Goal: Task Accomplishment & Management: Use online tool/utility

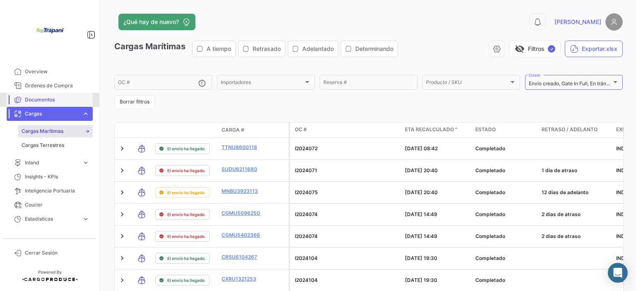
click at [49, 101] on span "Documentos" at bounding box center [57, 99] width 65 height 7
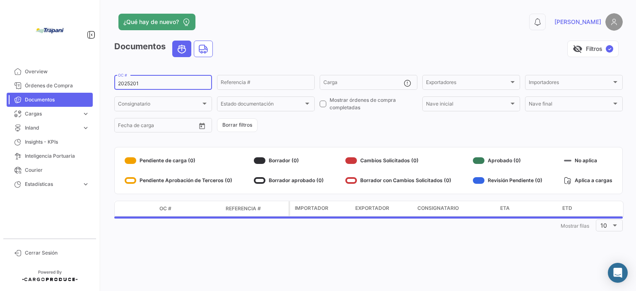
click at [154, 81] on input "2025201" at bounding box center [163, 84] width 90 height 6
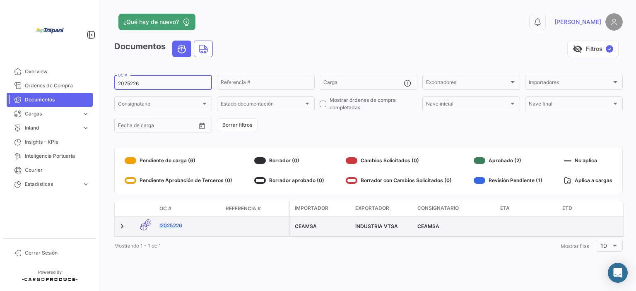
type input "2025226"
click at [182, 226] on link "I2025226" at bounding box center [189, 225] width 60 height 7
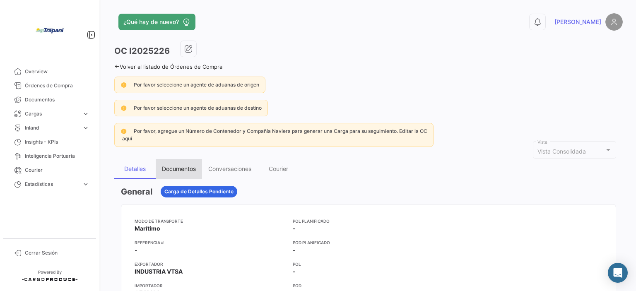
click at [187, 168] on div "Documentos" at bounding box center [179, 168] width 34 height 7
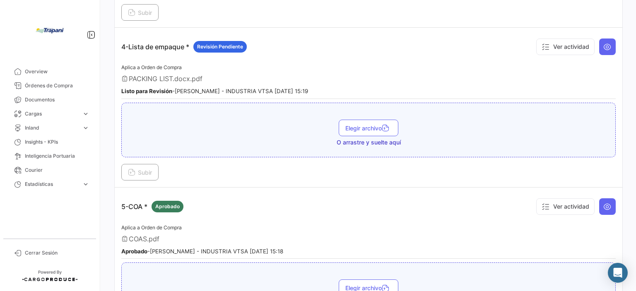
scroll to position [538, 0]
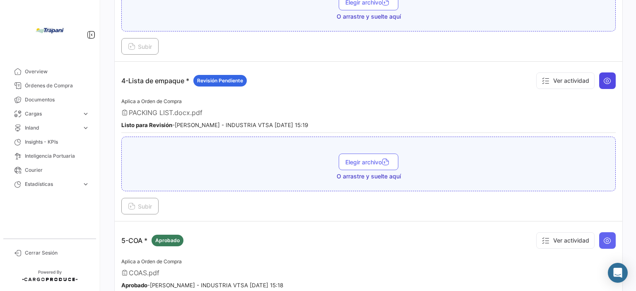
click at [603, 77] on icon at bounding box center [607, 81] width 8 height 8
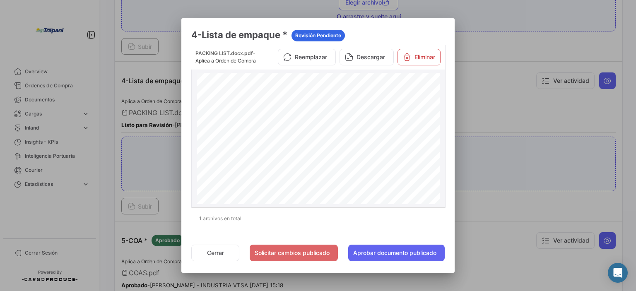
scroll to position [83, 0]
click at [394, 251] on button "Aprobar documento publicado" at bounding box center [396, 253] width 96 height 17
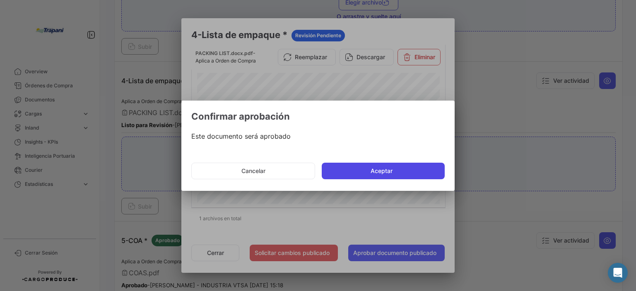
click at [381, 174] on button "Aceptar" at bounding box center [383, 171] width 123 height 17
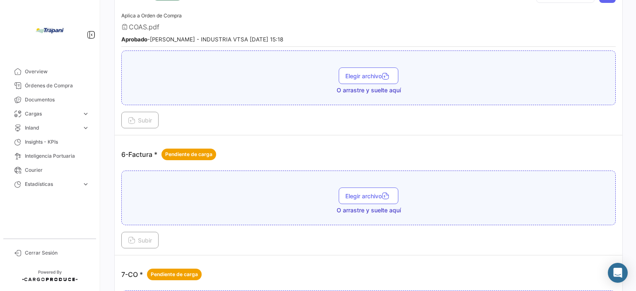
scroll to position [786, 0]
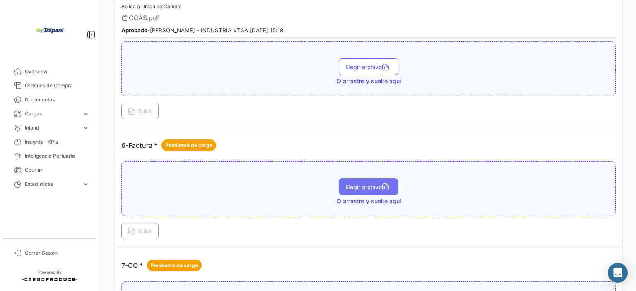
click at [351, 183] on span "Elegir archivo" at bounding box center [368, 186] width 46 height 7
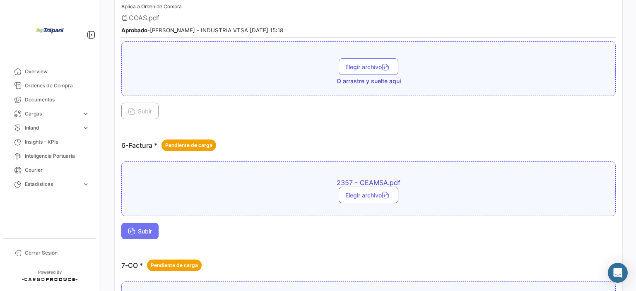
click at [146, 228] on span "Subir" at bounding box center [140, 231] width 24 height 7
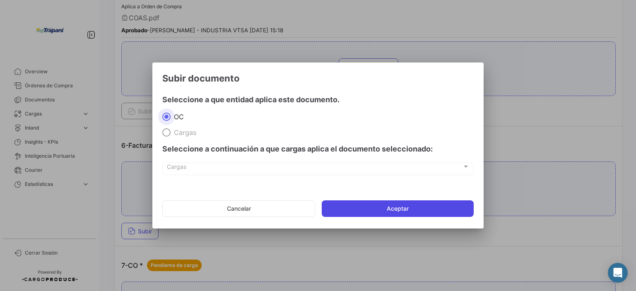
click at [392, 216] on button "Aceptar" at bounding box center [398, 208] width 152 height 17
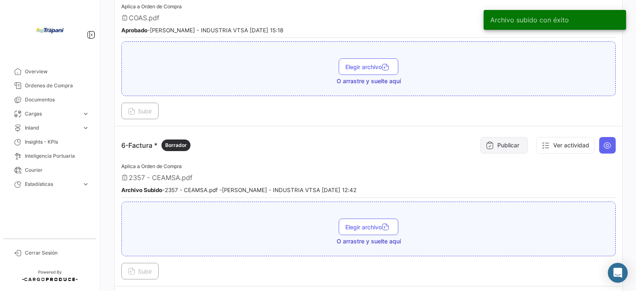
click at [487, 141] on icon at bounding box center [489, 145] width 8 height 8
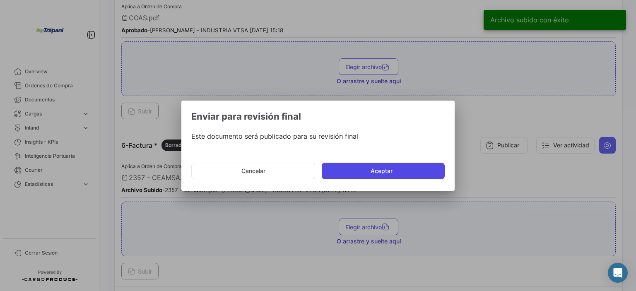
click at [391, 173] on button "Aceptar" at bounding box center [383, 171] width 123 height 17
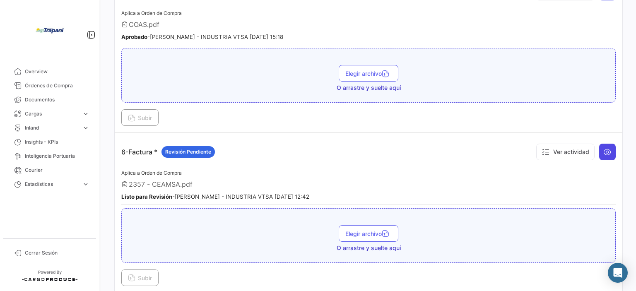
click at [601, 144] on button at bounding box center [607, 152] width 17 height 17
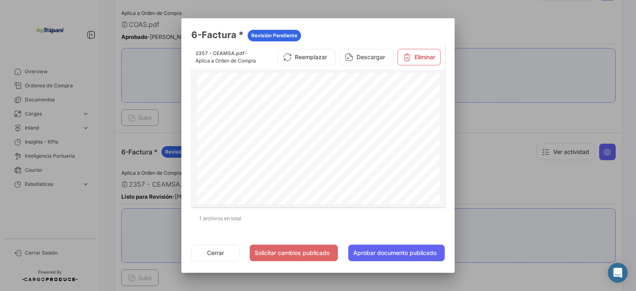
scroll to position [0, 0]
click at [396, 250] on button "Aprobar documento publicado" at bounding box center [396, 253] width 96 height 17
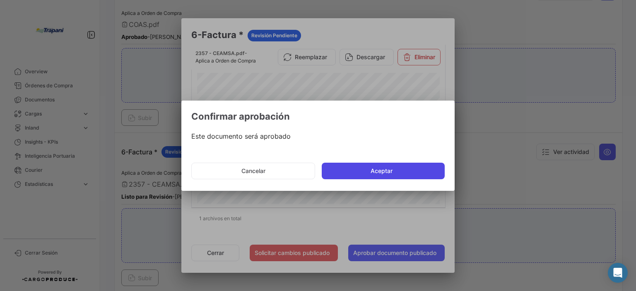
click at [368, 170] on button "Aceptar" at bounding box center [383, 171] width 123 height 17
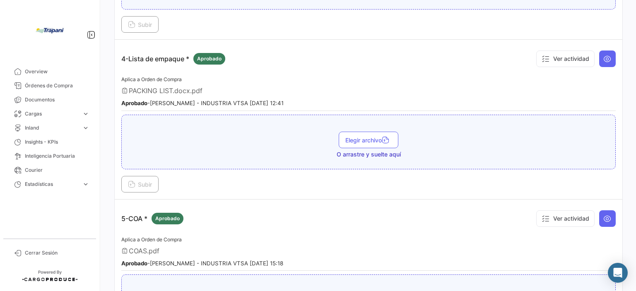
scroll to position [538, 0]
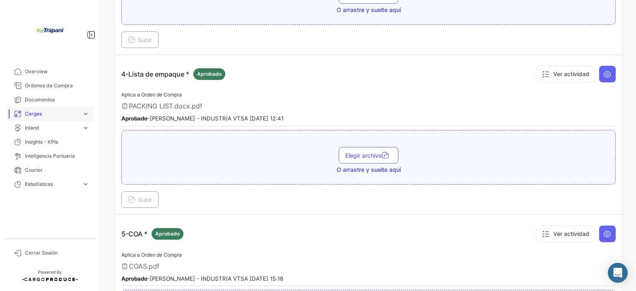
click at [54, 117] on span "Cargas" at bounding box center [52, 113] width 54 height 7
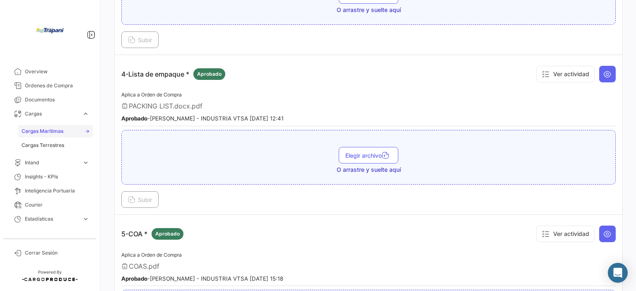
click at [60, 129] on span "Cargas Marítimas" at bounding box center [43, 130] width 42 height 7
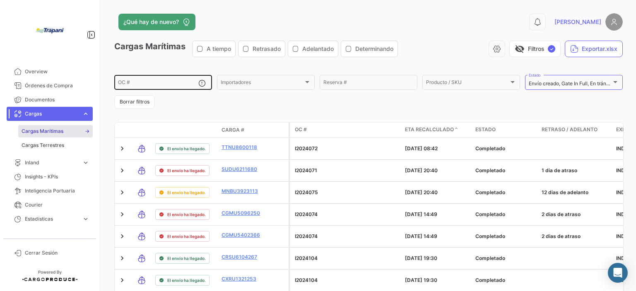
click at [158, 88] on div "OC #" at bounding box center [158, 82] width 80 height 16
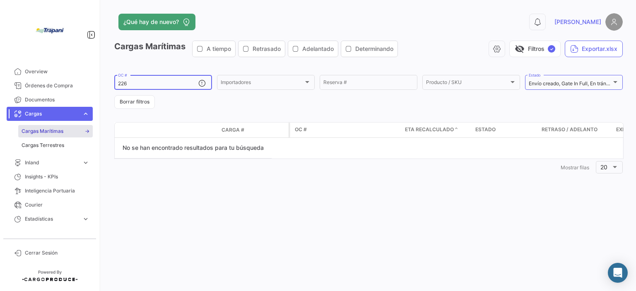
drag, startPoint x: 132, startPoint y: 84, endPoint x: 114, endPoint y: 84, distance: 18.2
click at [114, 84] on div "226 OC #" at bounding box center [163, 82] width 98 height 16
type input "2025226"
click at [540, 79] on div "Envío creado, Gate In Full, En tránsito a POT, En tránsito a POD, Descargado en…" at bounding box center [573, 82] width 90 height 16
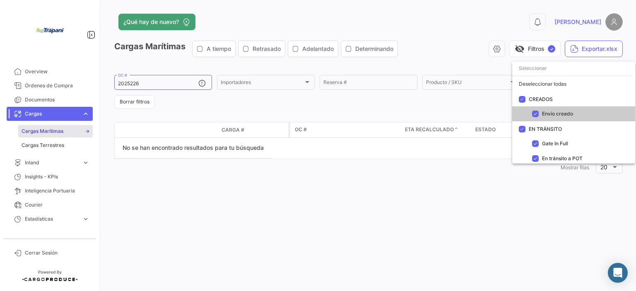
click at [353, 114] on div at bounding box center [318, 145] width 636 height 291
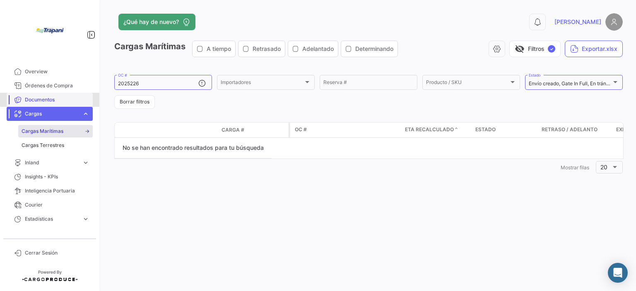
click at [53, 99] on span "Documentos" at bounding box center [57, 99] width 65 height 7
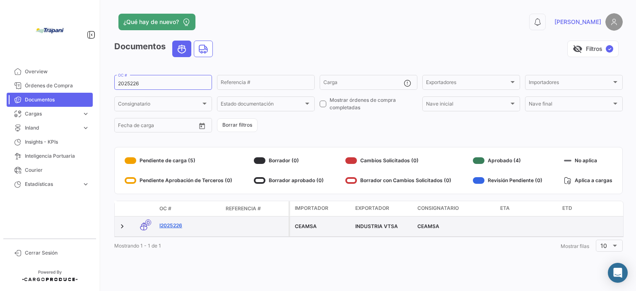
click at [179, 228] on link "I2025226" at bounding box center [189, 225] width 60 height 7
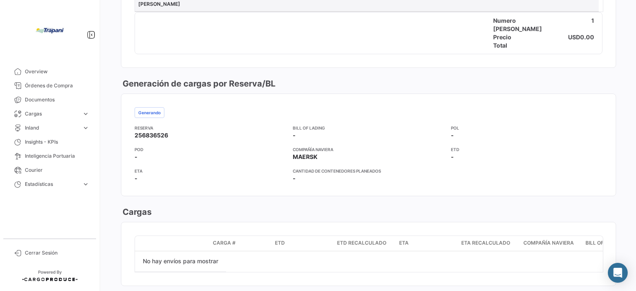
scroll to position [512, 0]
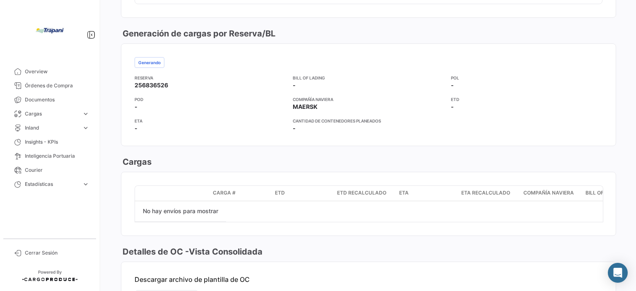
click at [582, 98] on div "Reserva 256836526 Bill of Lading - POL - POD - Compañía naviera MAERSK ETD - ET…" at bounding box center [369, 103] width 468 height 58
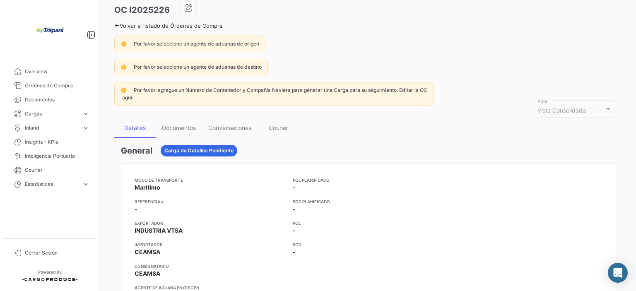
scroll to position [41, 0]
click at [174, 130] on div "Documentos" at bounding box center [179, 128] width 46 height 20
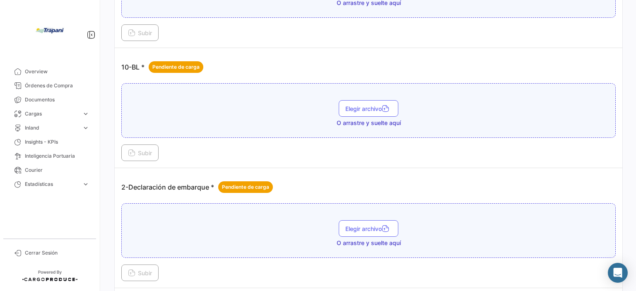
scroll to position [331, 0]
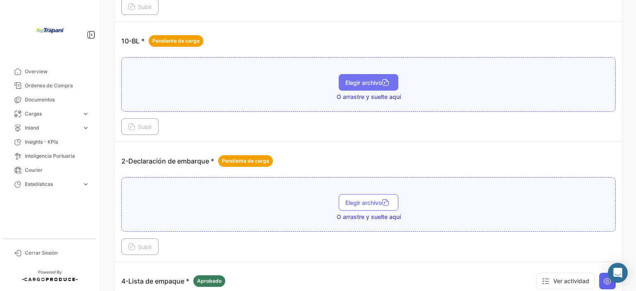
click at [369, 80] on span "Elegir archivo" at bounding box center [368, 82] width 46 height 7
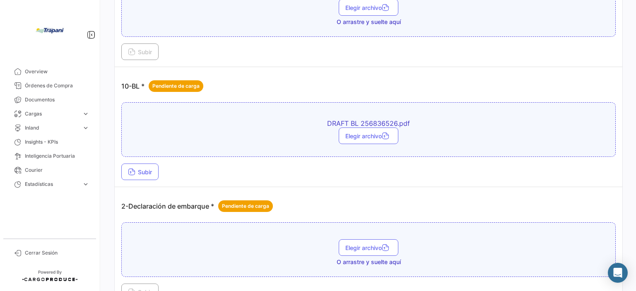
scroll to position [290, 0]
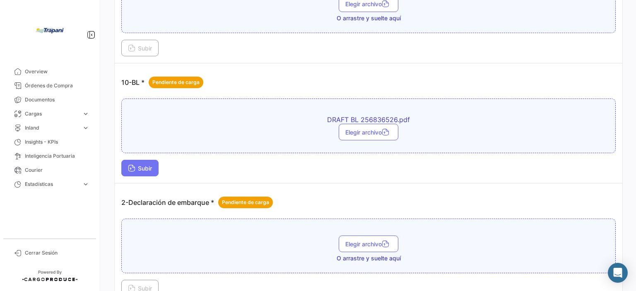
click at [152, 167] on span "Subir" at bounding box center [140, 168] width 24 height 7
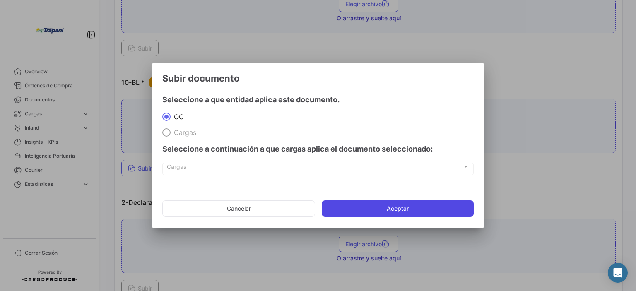
click at [388, 207] on button "Aceptar" at bounding box center [398, 208] width 152 height 17
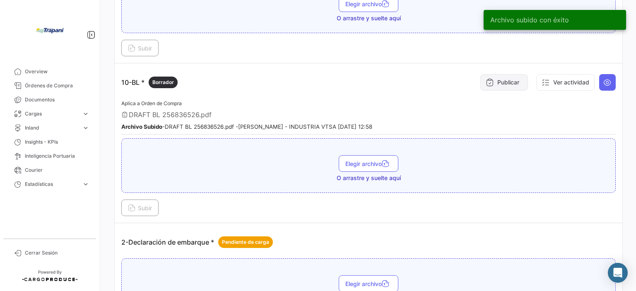
click at [510, 82] on button "Publicar" at bounding box center [504, 82] width 48 height 17
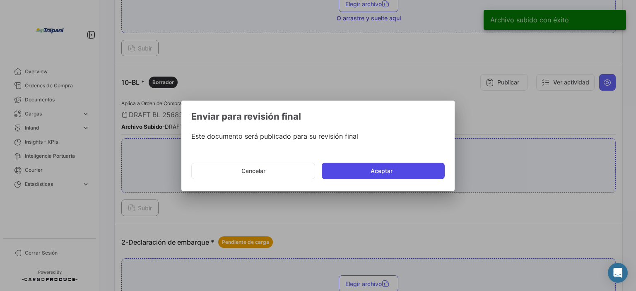
click at [411, 175] on button "Aceptar" at bounding box center [383, 171] width 123 height 17
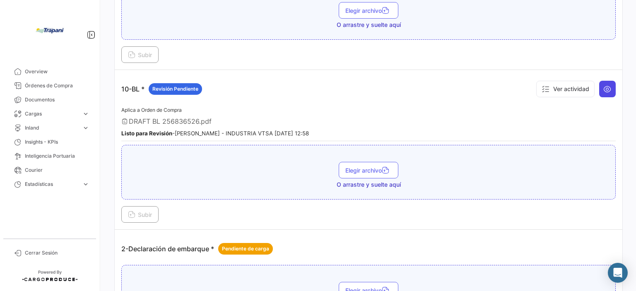
click at [608, 82] on button at bounding box center [607, 89] width 17 height 17
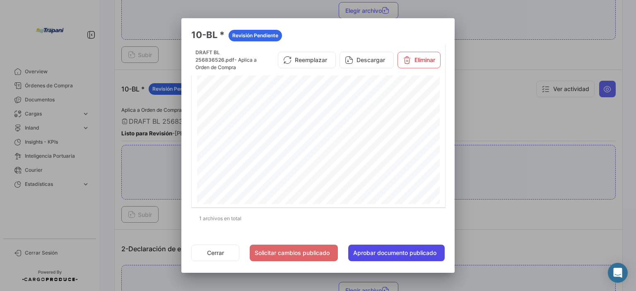
click at [399, 252] on button "Aprobar documento publicado" at bounding box center [396, 253] width 96 height 17
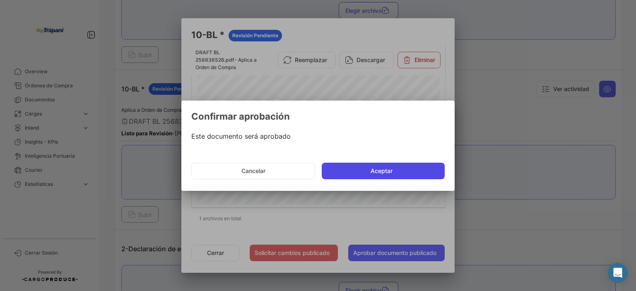
click at [388, 168] on button "Aceptar" at bounding box center [383, 171] width 123 height 17
